Goal: Find specific page/section: Locate item on page

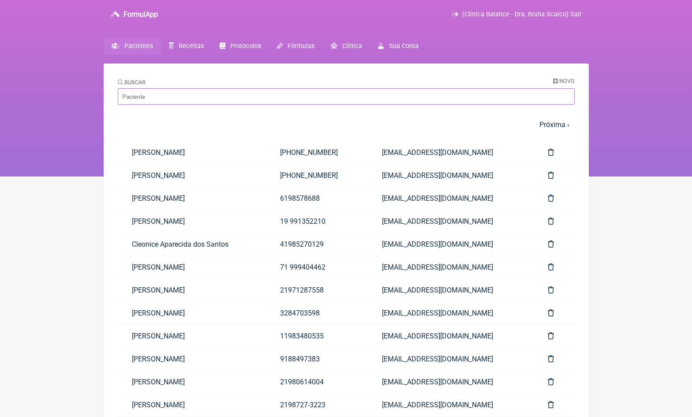
click at [187, 99] on input "Buscar" at bounding box center [346, 96] width 457 height 16
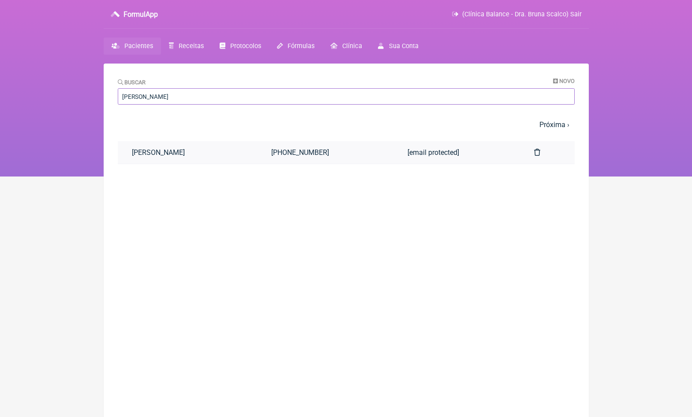
type input "janaina apar"
click at [195, 155] on link "Janaina Aparecida de Andrade Bezerra" at bounding box center [188, 152] width 140 height 22
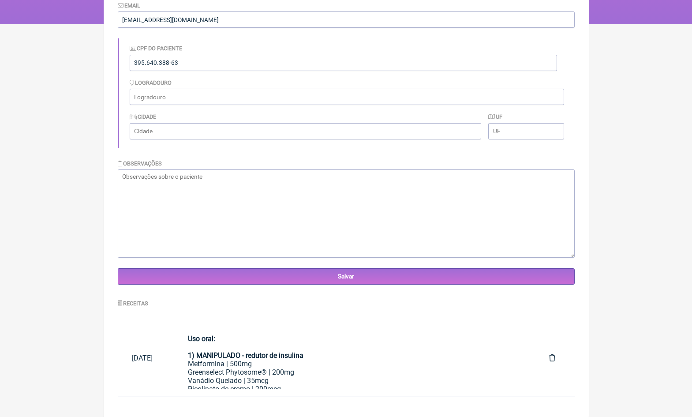
scroll to position [152, 0]
click at [281, 368] on div "Greenselect Phytosome® | 200mg" at bounding box center [354, 372] width 333 height 8
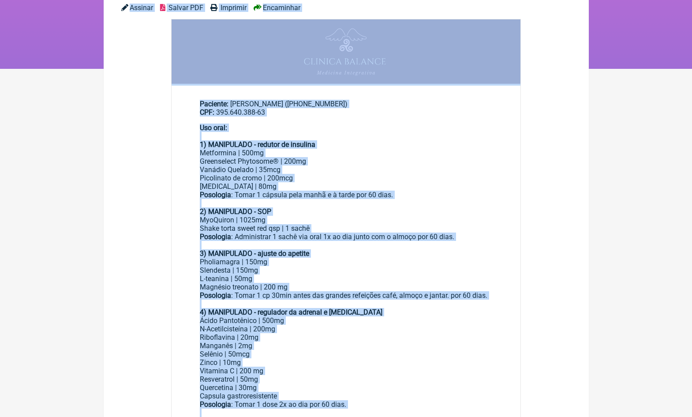
scroll to position [85, 0]
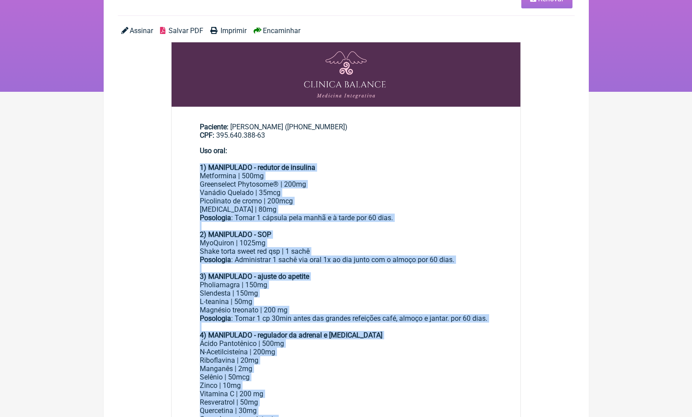
drag, startPoint x: 380, startPoint y: 291, endPoint x: 197, endPoint y: 162, distance: 223.8
click at [197, 162] on main "Paciente: [PERSON_NAME] ([PHONE_NUMBER]) CPF: 395.640.388-63 Uso oral: 1) MANIP…" at bounding box center [346, 369] width 349 height 523
copy div "4) LOREMIPSUM - dolorsi am consecte Adipiscing | 009el Seddoeiusmo Temporinc® |…"
